Goal: Information Seeking & Learning: Check status

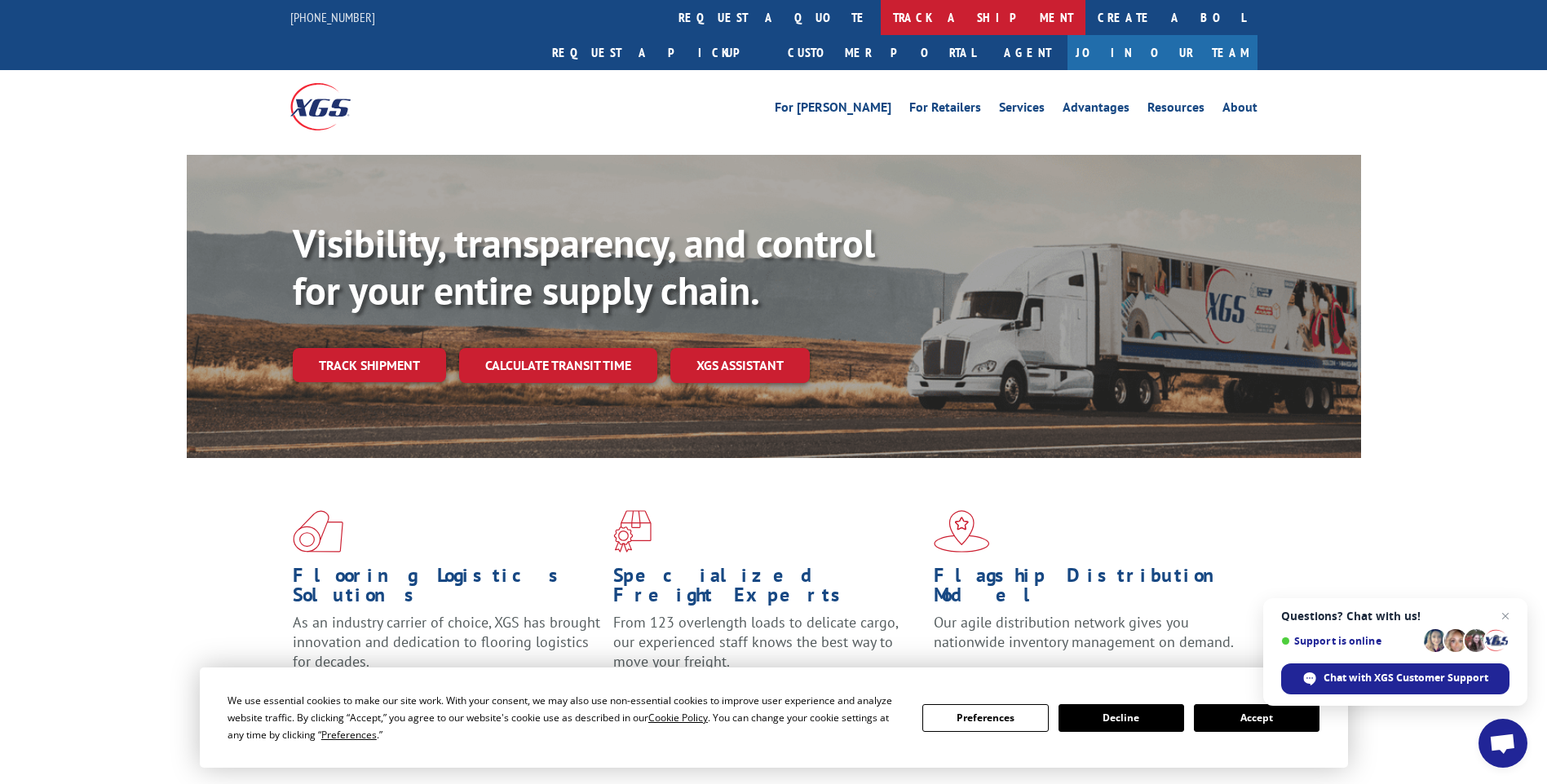
click at [881, 27] on link "track a shipment" at bounding box center [983, 17] width 204 height 35
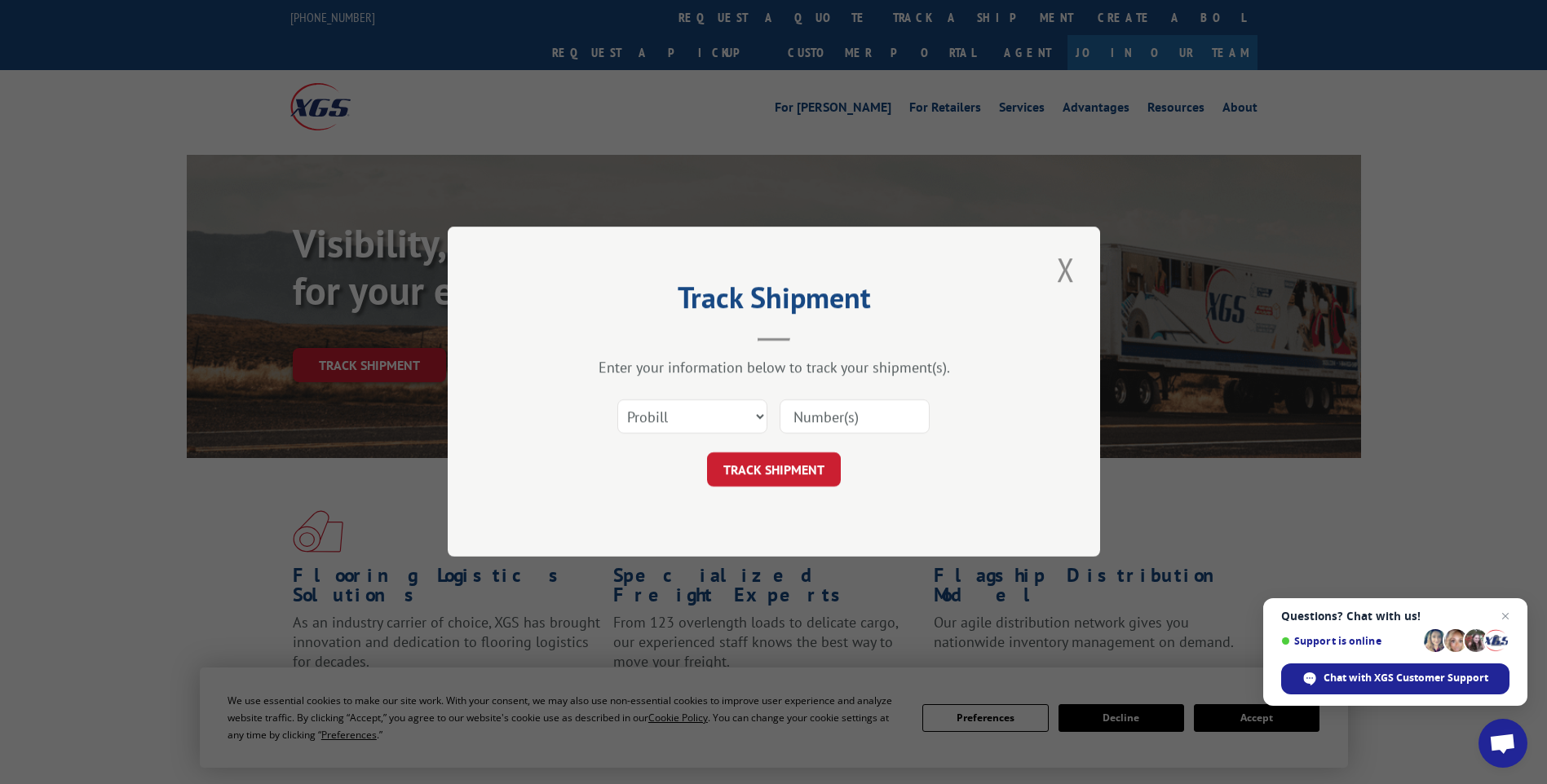
click at [822, 415] on input at bounding box center [854, 418] width 150 height 35
click at [758, 416] on select "Select category... Probill BOL PO" at bounding box center [692, 418] width 150 height 35
select select "bol"
click at [617, 401] on select "Select category... Probill BOL PO" at bounding box center [692, 418] width 150 height 35
click at [819, 409] on input at bounding box center [854, 418] width 150 height 35
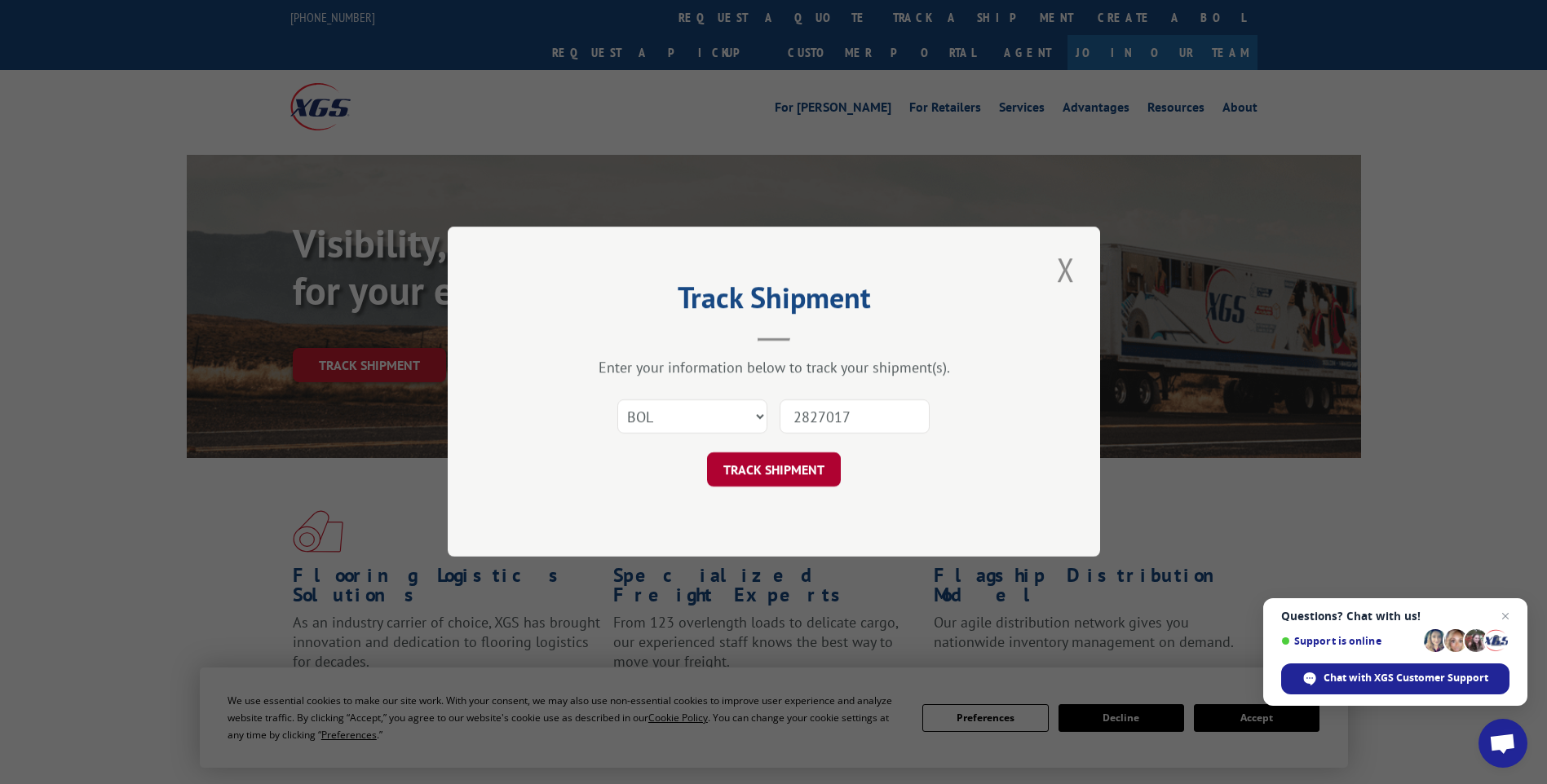
type input "2827017"
click at [820, 463] on button "TRACK SHIPMENT" at bounding box center [774, 471] width 134 height 35
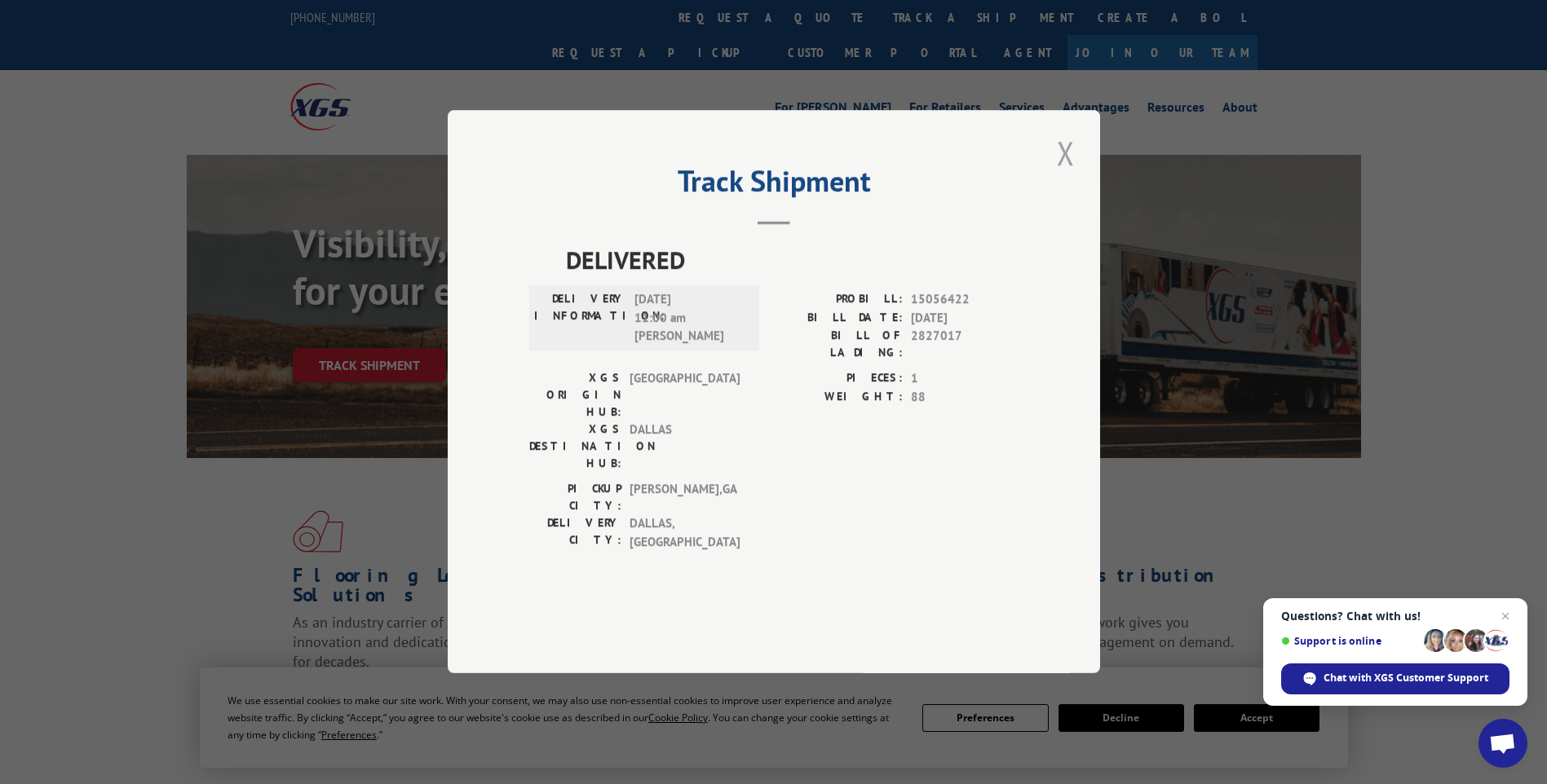
click at [1060, 176] on button "Close modal" at bounding box center [1066, 153] width 28 height 45
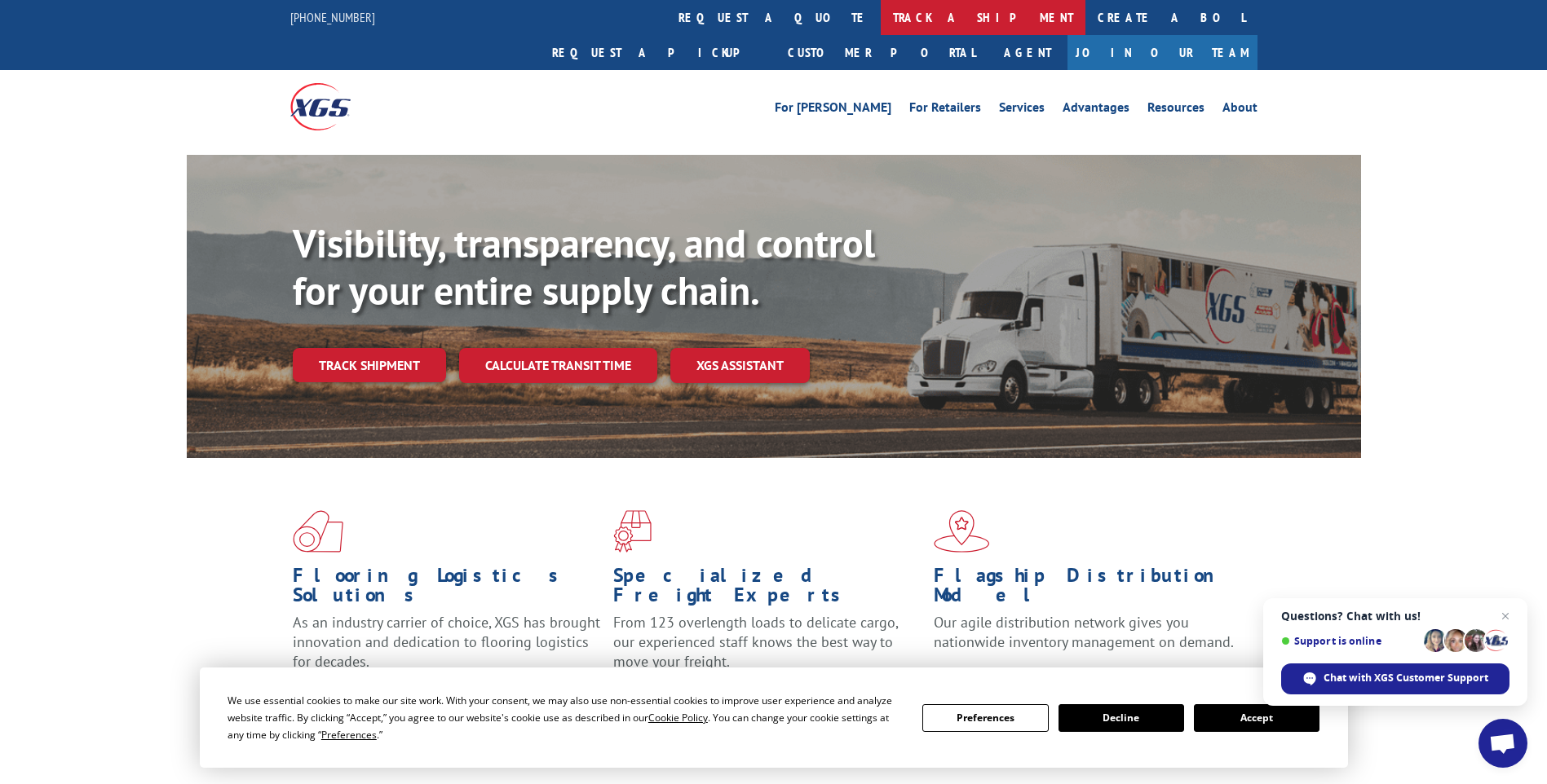
click at [881, 15] on link "track a shipment" at bounding box center [983, 17] width 204 height 35
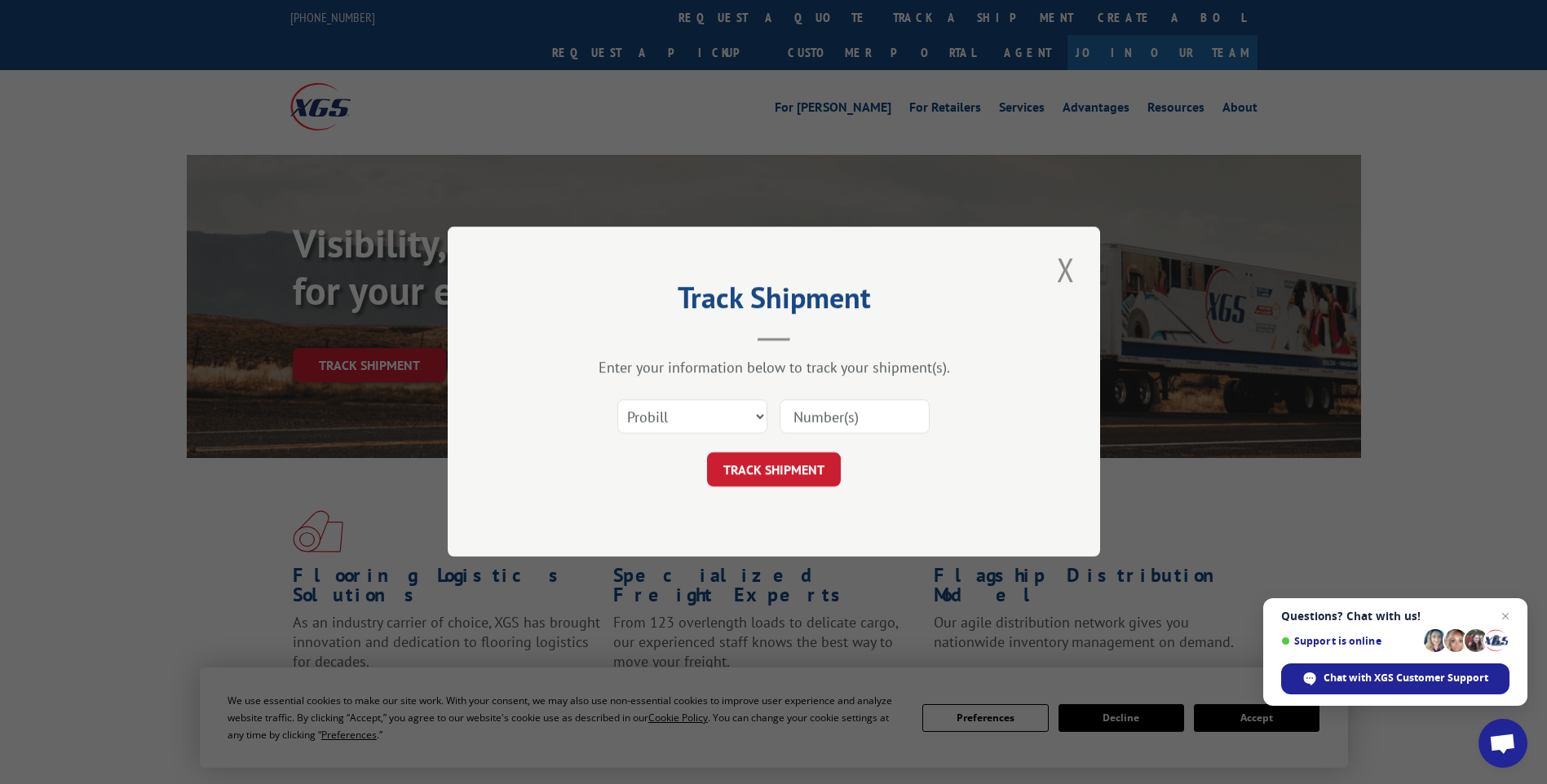
click at [809, 408] on input at bounding box center [854, 418] width 150 height 35
type input "17506060"
click at [759, 472] on button "TRACK SHIPMENT" at bounding box center [774, 471] width 134 height 35
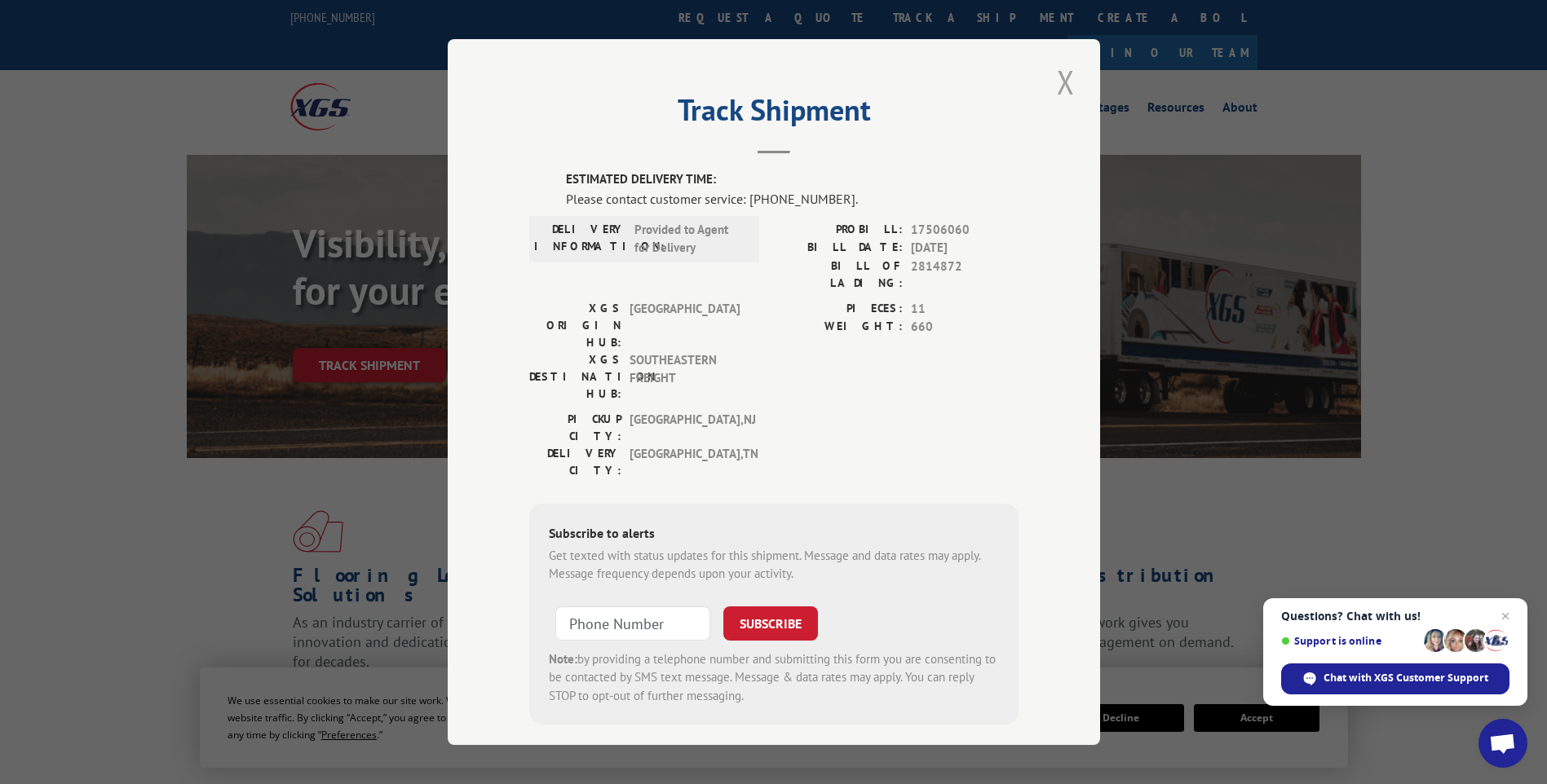
click at [1055, 78] on button "Close modal" at bounding box center [1066, 82] width 28 height 45
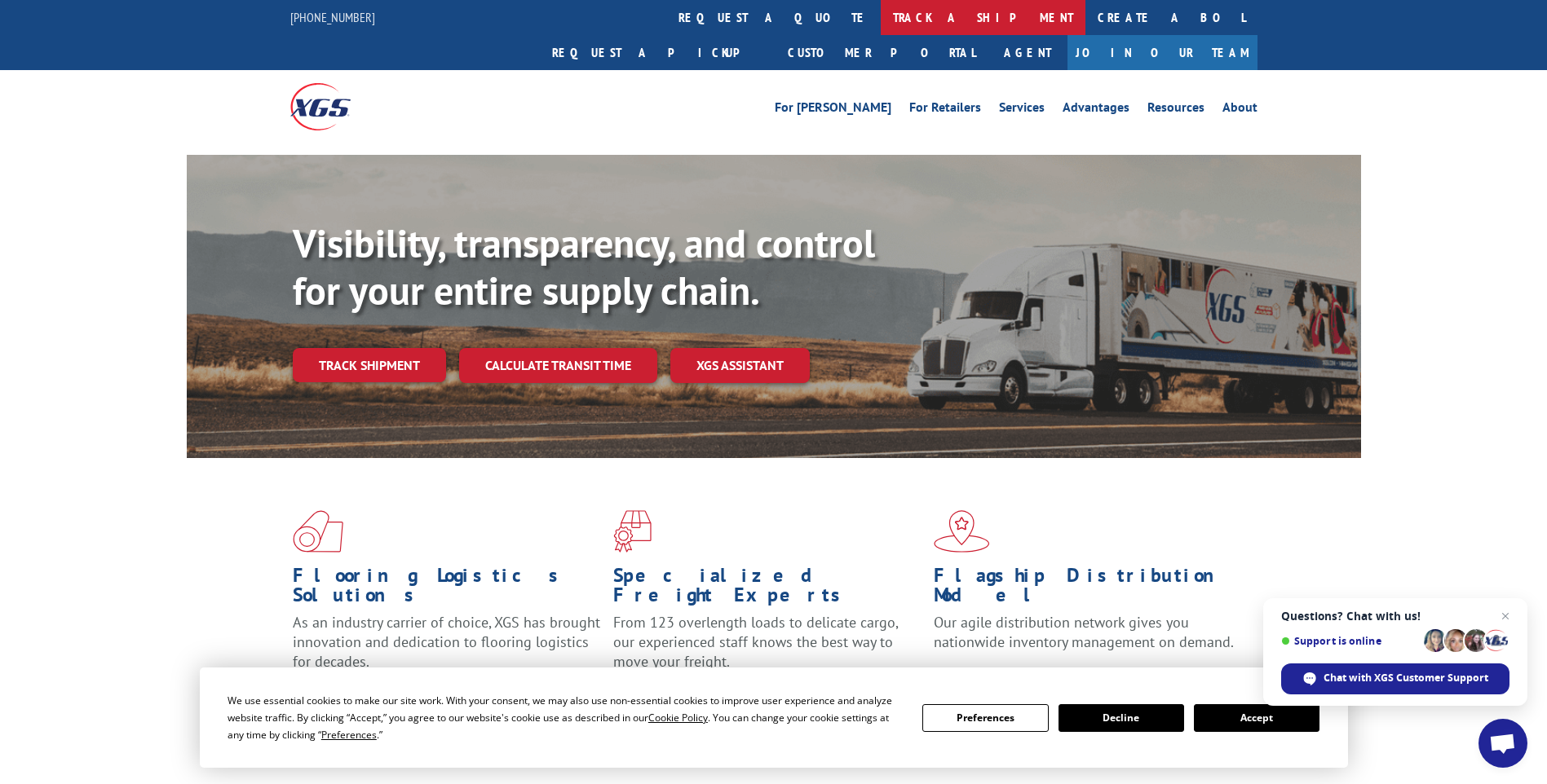
click at [881, 13] on link "track a shipment" at bounding box center [983, 17] width 204 height 35
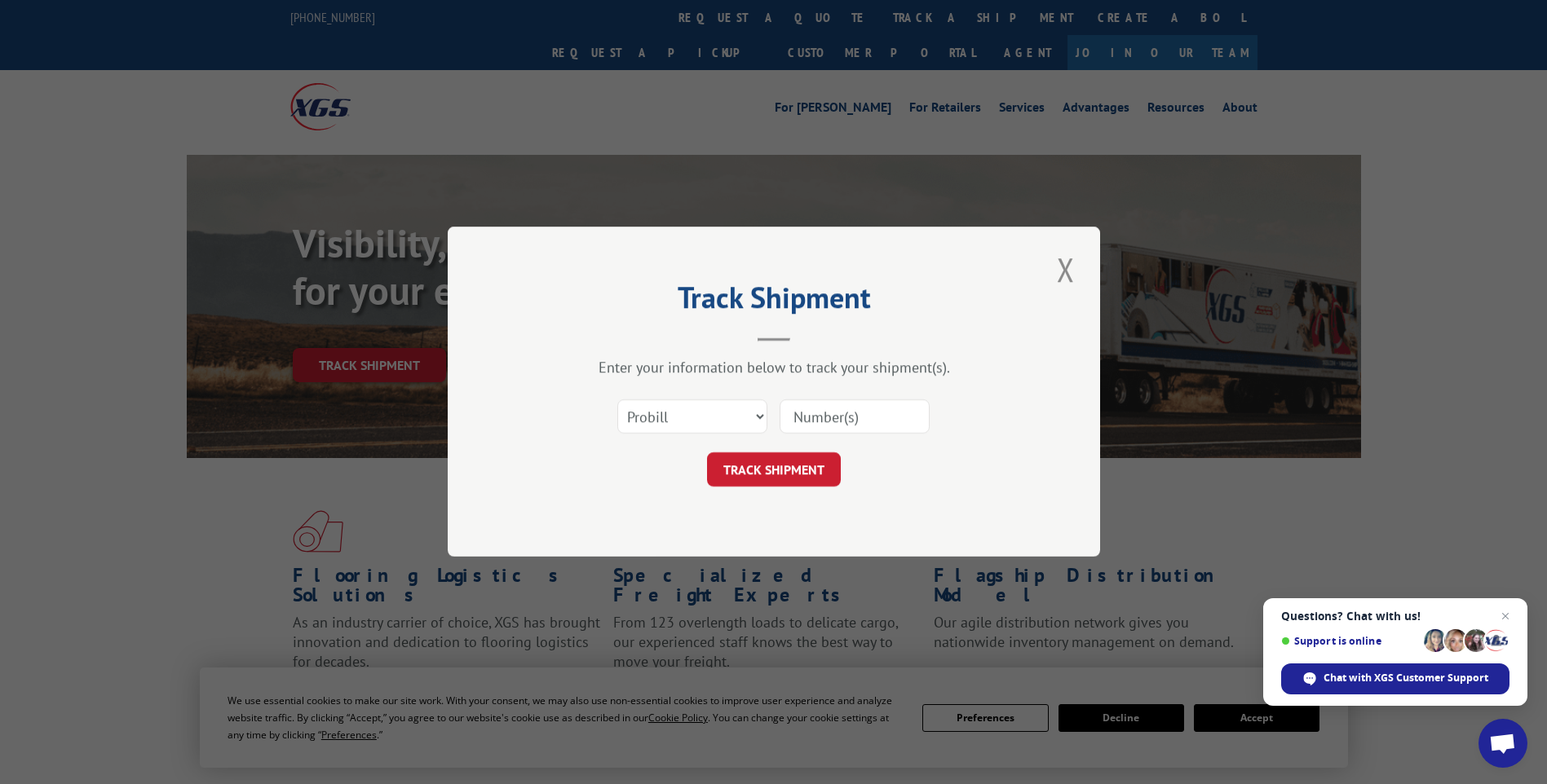
click at [822, 411] on input at bounding box center [854, 418] width 150 height 35
type input "16934631"
click at [791, 471] on button "TRACK SHIPMENT" at bounding box center [774, 471] width 134 height 35
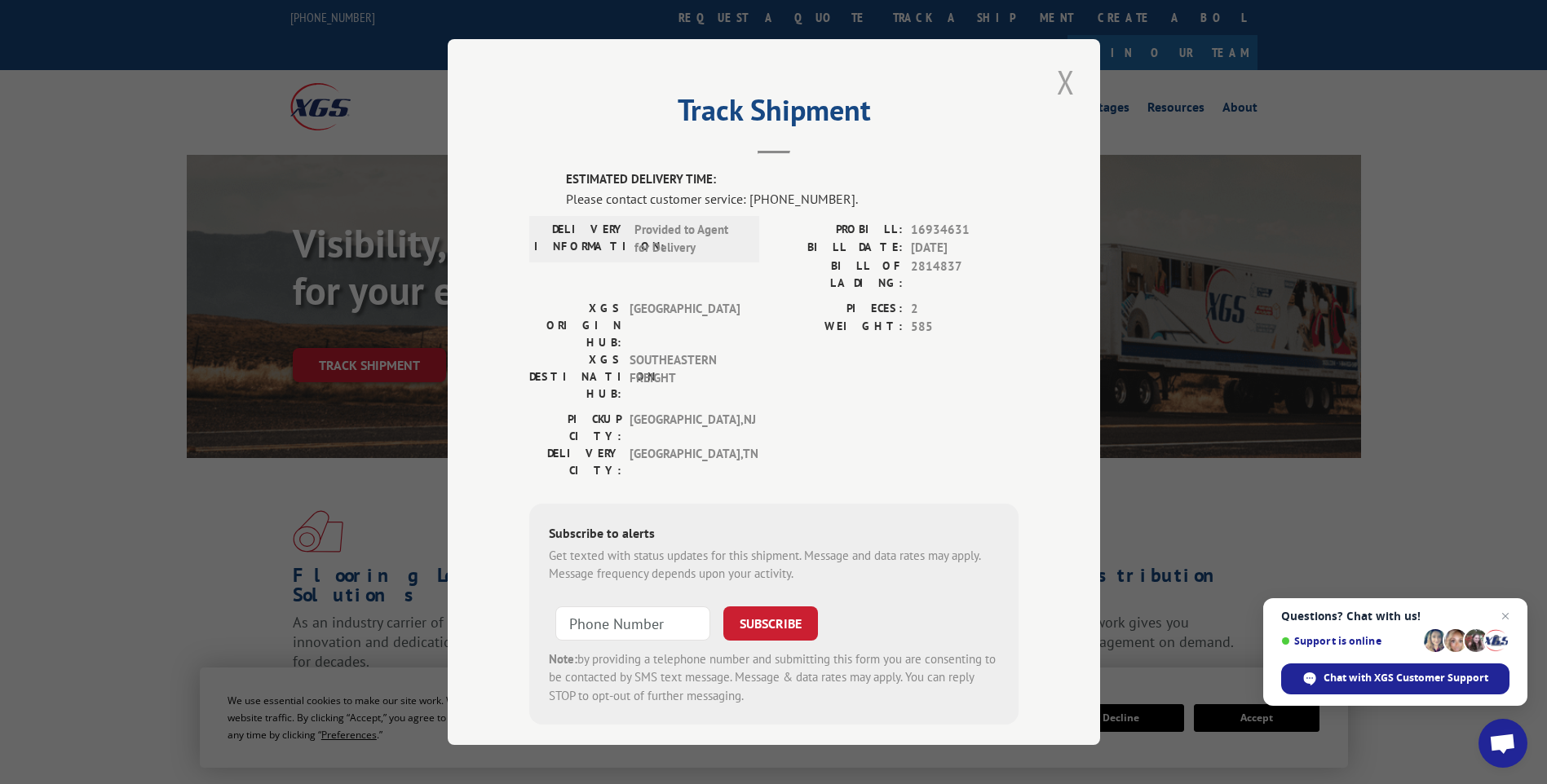
click at [1073, 74] on button "Close modal" at bounding box center [1066, 82] width 28 height 45
